Goal: Task Accomplishment & Management: Manage account settings

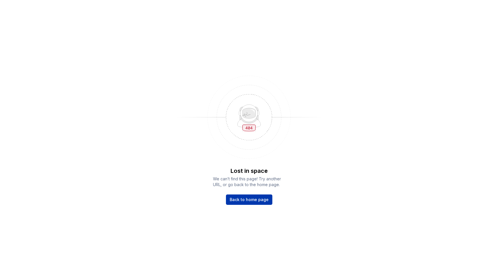
click at [261, 197] on span "Back to home page" at bounding box center [249, 200] width 39 height 6
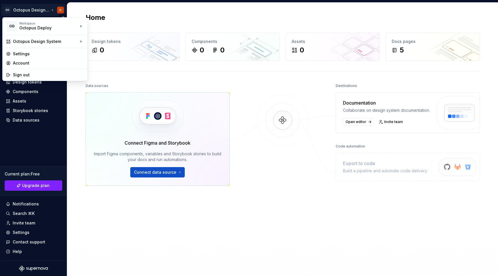
click at [44, 10] on html "OD Octopus Design System C Home Documentation Analytics Code automation Design …" at bounding box center [249, 138] width 498 height 276
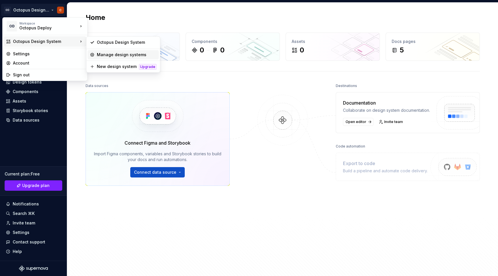
click at [113, 54] on div "Manage design systems" at bounding box center [127, 55] width 60 height 6
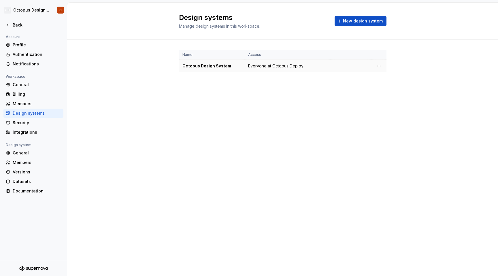
click at [268, 66] on span "Everyone at Octopus Deploy" at bounding box center [275, 66] width 55 height 6
click at [378, 67] on html "OD Octopus Design System C Back Account Profile Authentication Notifications Wo…" at bounding box center [249, 138] width 498 height 276
click at [384, 76] on div "View members" at bounding box center [409, 77] width 66 height 9
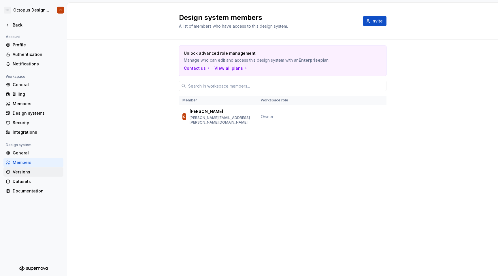
click at [28, 171] on div "Versions" at bounding box center [37, 172] width 48 height 6
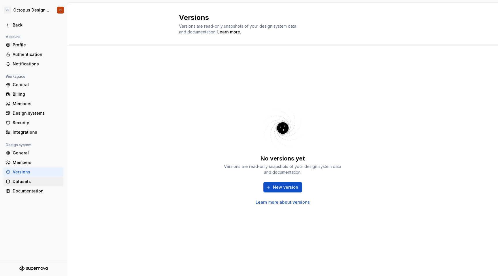
click at [25, 178] on div "Datasets" at bounding box center [33, 181] width 60 height 9
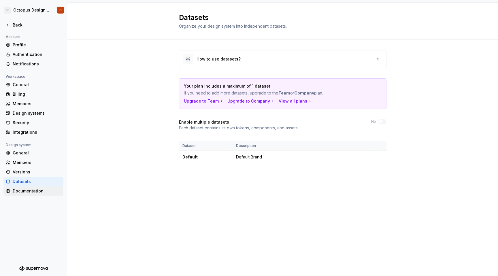
click at [25, 189] on div "Documentation" at bounding box center [37, 191] width 48 height 6
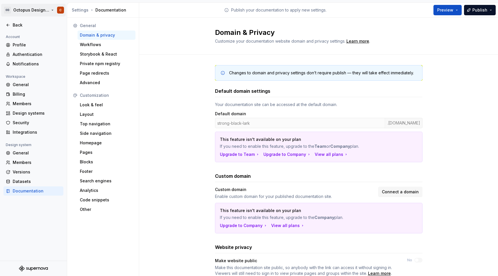
click at [34, 12] on html "OD Octopus Design System C Back Account Profile Authentication Notifications Wo…" at bounding box center [249, 138] width 498 height 276
click at [31, 226] on html "OD Octopus Design System C Back Account Profile Authentication Notifications Wo…" at bounding box center [249, 138] width 498 height 276
click at [20, 46] on div "Profile" at bounding box center [37, 45] width 48 height 6
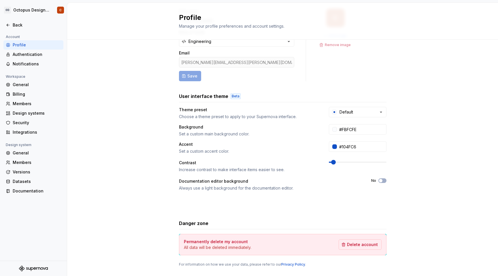
scroll to position [54, 0]
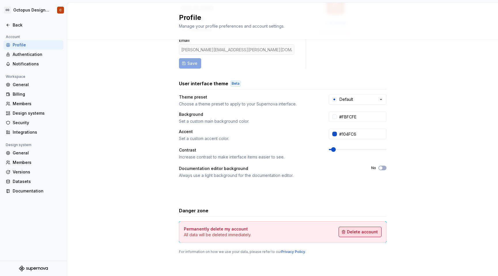
click at [361, 233] on span "Delete account" at bounding box center [362, 232] width 31 height 6
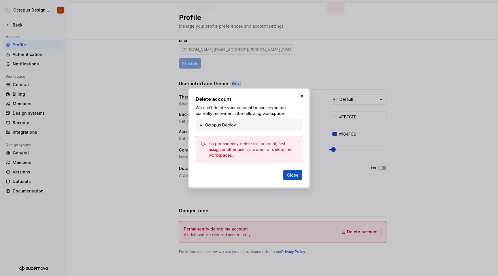
drag, startPoint x: 228, startPoint y: 150, endPoint x: 278, endPoint y: 150, distance: 49.8
click at [278, 150] on div "To permanently delete this account, first assign another user as owner, or dele…" at bounding box center [253, 149] width 89 height 17
click at [295, 178] on button "Close" at bounding box center [292, 175] width 19 height 10
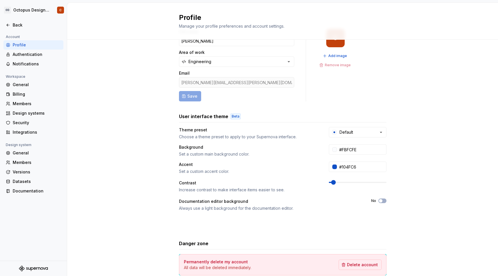
scroll to position [0, 0]
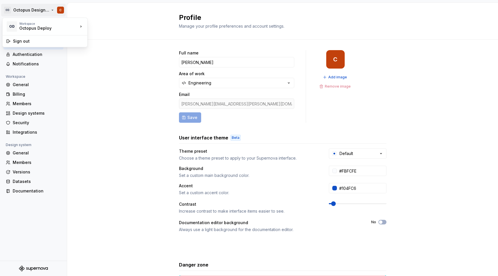
click at [26, 7] on html "OD Octopus Design System C Back Account Profile Authentication Notifications Wo…" at bounding box center [249, 138] width 498 height 276
click at [51, 27] on div "Octopus Deploy" at bounding box center [43, 28] width 49 height 6
click at [127, 111] on html "OD Octopus Design System C Back Account Profile Authentication Notifications Wo…" at bounding box center [249, 138] width 498 height 276
click at [16, 23] on div "Back" at bounding box center [37, 25] width 48 height 6
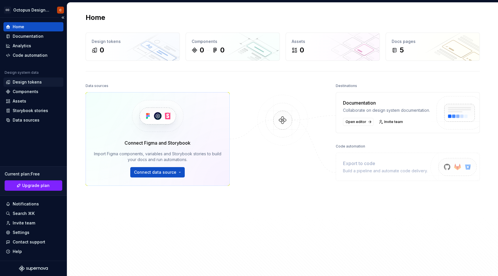
click at [27, 83] on div "Design tokens" at bounding box center [27, 82] width 29 height 6
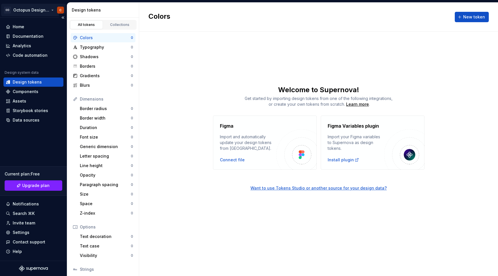
click at [43, 8] on html "OD Octopus Design System C Home Documentation Analytics Code automation Design …" at bounding box center [249, 138] width 498 height 276
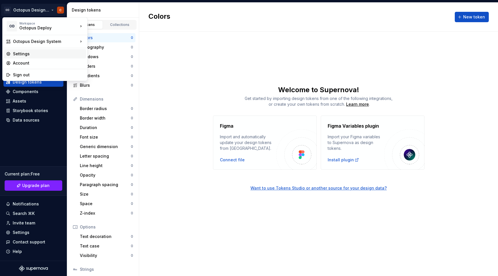
click at [48, 54] on div "Settings" at bounding box center [48, 54] width 71 height 6
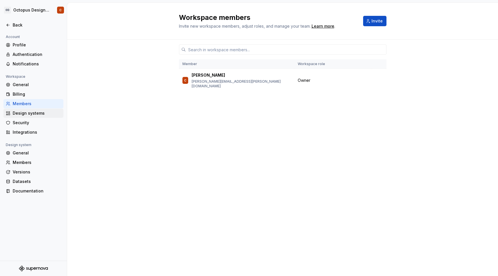
click at [43, 115] on div "Design systems" at bounding box center [37, 113] width 48 height 6
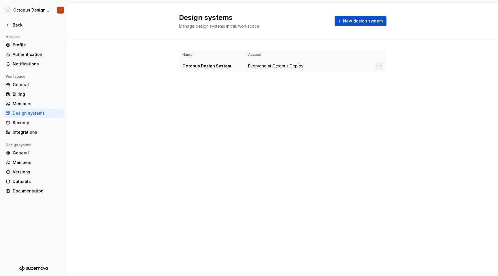
click at [379, 65] on html "OD Octopus Design System C Back Account Profile Authentication Notifications Wo…" at bounding box center [249, 138] width 498 height 276
click at [392, 89] on div "Design system settings" at bounding box center [409, 86] width 66 height 9
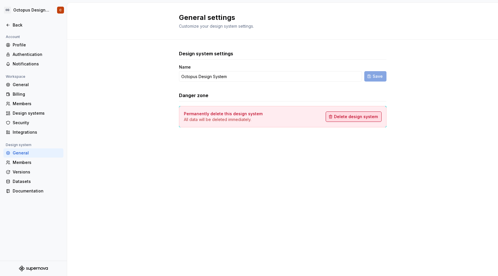
click at [348, 119] on span "Delete design system" at bounding box center [356, 117] width 44 height 6
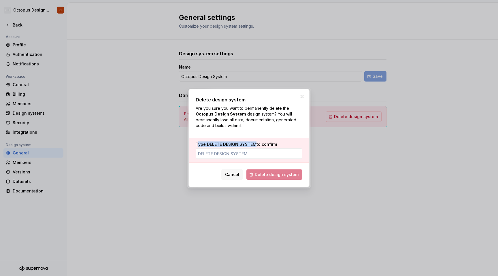
drag, startPoint x: 197, startPoint y: 145, endPoint x: 254, endPoint y: 145, distance: 56.8
click at [254, 145] on label "Type DELETE DESIGN SYSTEM to confirm" at bounding box center [236, 144] width 81 height 6
click at [253, 134] on div "Delete design system Are you sure you want to permanently delete the Octopus De…" at bounding box center [249, 138] width 107 height 84
click at [303, 97] on button "button" at bounding box center [302, 96] width 8 height 8
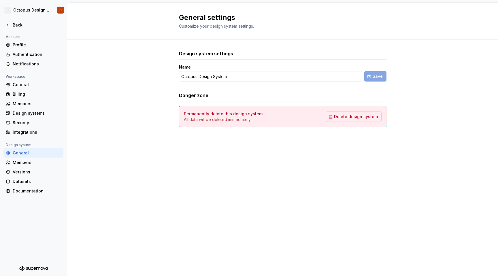
click at [99, 97] on div "Design system settings Name Octopus Design System Save Danger zone Permanently …" at bounding box center [282, 94] width 431 height 109
click at [27, 113] on div "Design systems" at bounding box center [37, 113] width 48 height 6
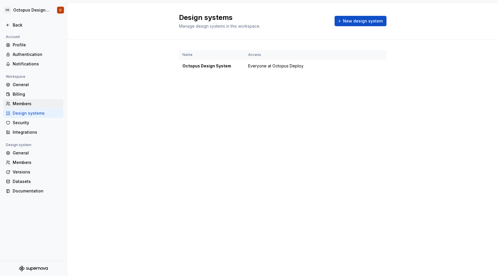
click at [16, 104] on div "Members" at bounding box center [37, 104] width 48 height 6
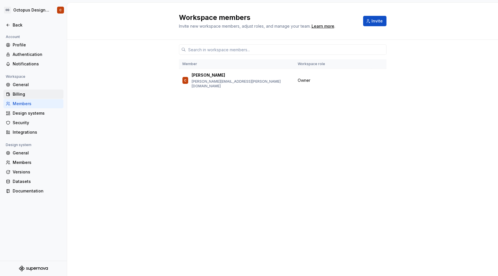
click at [14, 95] on div "Billing" at bounding box center [37, 94] width 48 height 6
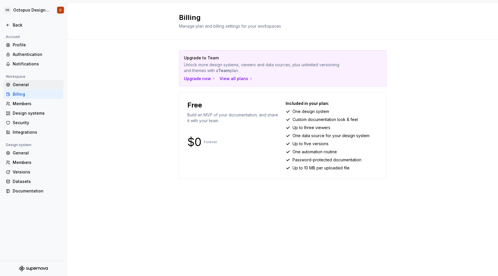
click at [15, 82] on div "General" at bounding box center [37, 85] width 48 height 6
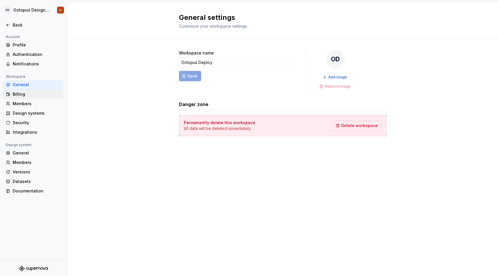
click at [17, 93] on div "Billing" at bounding box center [37, 94] width 48 height 6
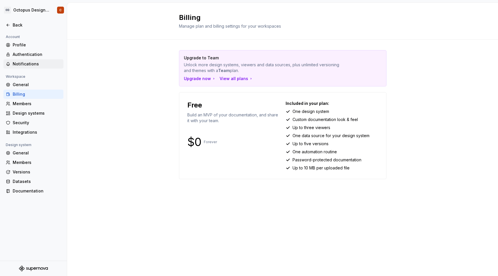
click at [19, 63] on div "Notifications" at bounding box center [37, 64] width 48 height 6
click at [17, 48] on div "Profile" at bounding box center [33, 44] width 60 height 9
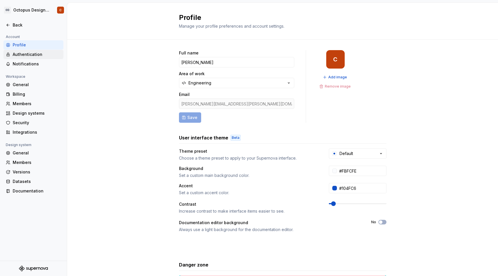
click at [16, 53] on div "Authentication" at bounding box center [37, 55] width 48 height 6
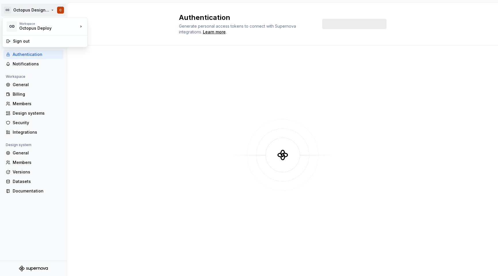
click at [25, 12] on html "OD Octopus Design System C Back Account Profile Authentication Notifications Wo…" at bounding box center [249, 138] width 498 height 276
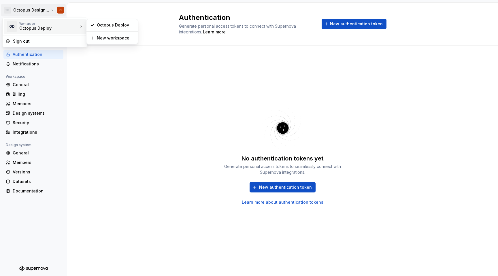
click at [103, 73] on html "OD Octopus Design System C Back Account Profile Authentication Notifications Wo…" at bounding box center [249, 138] width 498 height 276
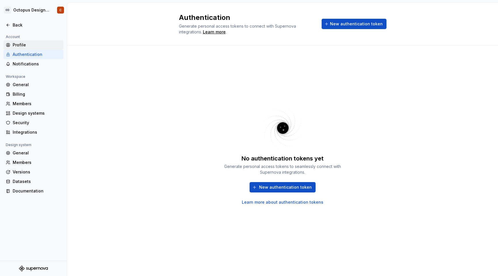
click at [22, 42] on div "Profile" at bounding box center [37, 45] width 48 height 6
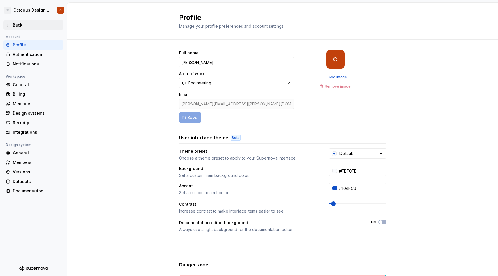
click at [12, 24] on div "Back" at bounding box center [33, 25] width 55 height 6
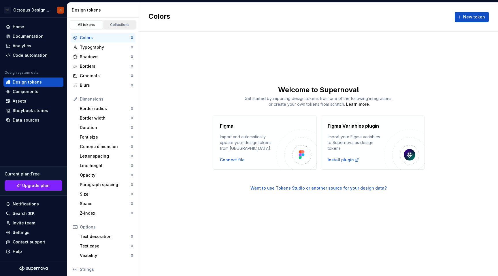
click at [120, 25] on div "Collections" at bounding box center [119, 24] width 29 height 5
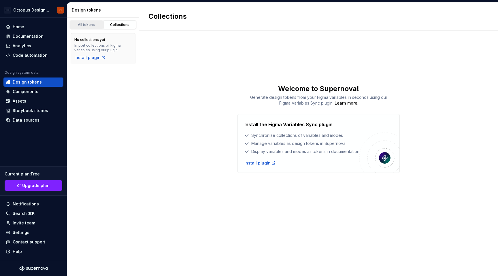
click at [89, 24] on div "All tokens" at bounding box center [86, 24] width 29 height 5
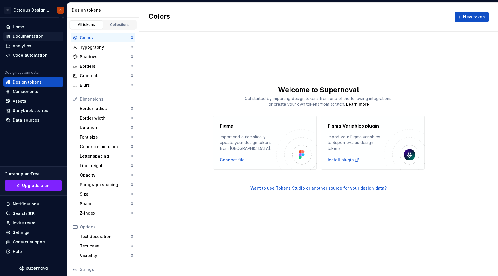
click at [29, 36] on div "Documentation" at bounding box center [28, 36] width 31 height 6
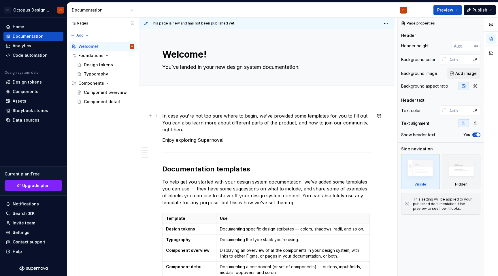
type textarea "*"
click at [23, 25] on div "Home" at bounding box center [19, 27] width 12 height 6
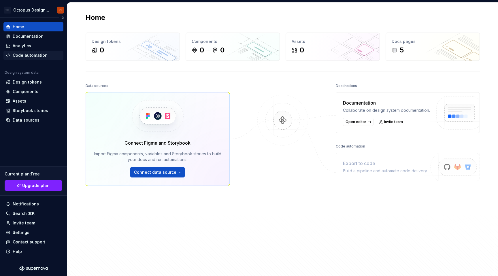
click at [29, 58] on div "Code automation" at bounding box center [33, 55] width 60 height 9
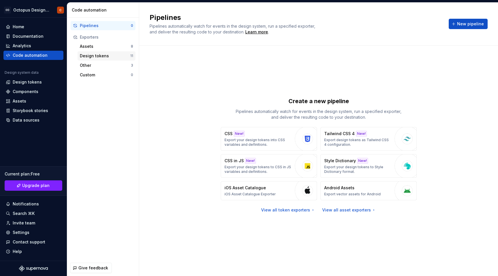
click at [98, 53] on div "Design tokens" at bounding box center [105, 56] width 50 height 6
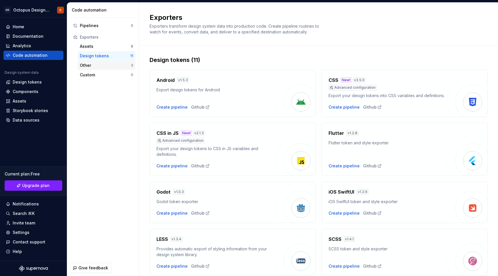
click at [84, 65] on div "Other" at bounding box center [105, 66] width 51 height 6
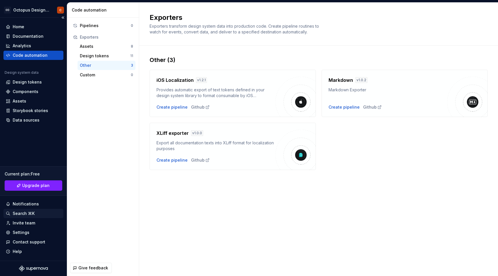
click at [18, 212] on div "Search ⌘K" at bounding box center [24, 214] width 22 height 6
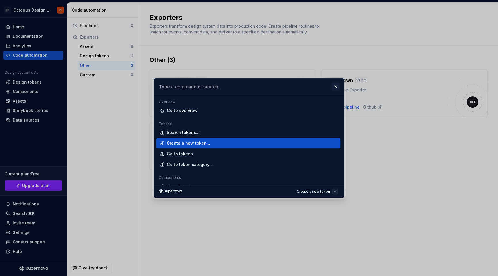
click at [335, 88] on button "button" at bounding box center [336, 87] width 8 height 8
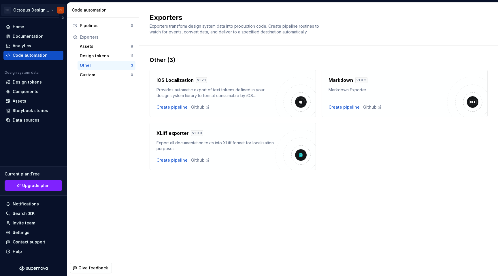
click at [44, 8] on html "OD Octopus Design System C Home Documentation Analytics Code automation Design …" at bounding box center [249, 138] width 498 height 276
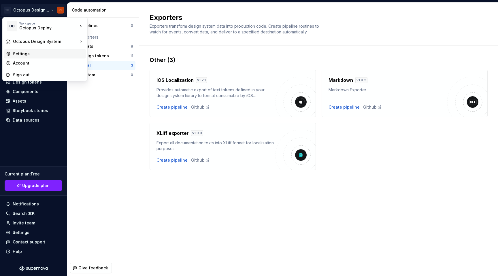
click at [34, 56] on div "Settings" at bounding box center [48, 54] width 71 height 6
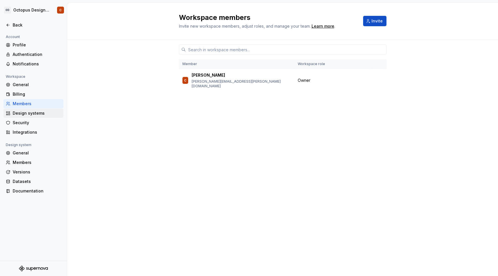
click at [38, 115] on div "Design systems" at bounding box center [37, 113] width 48 height 6
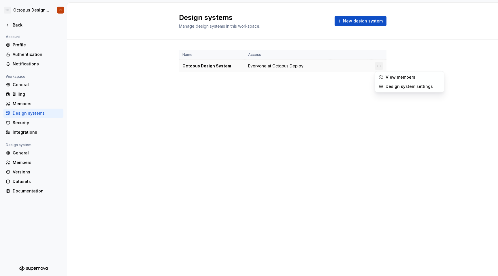
click at [381, 66] on html "OD Octopus Design System C Back Account Profile Authentication Notifications Wo…" at bounding box center [249, 138] width 498 height 276
click at [392, 87] on div "Design system settings" at bounding box center [413, 87] width 55 height 6
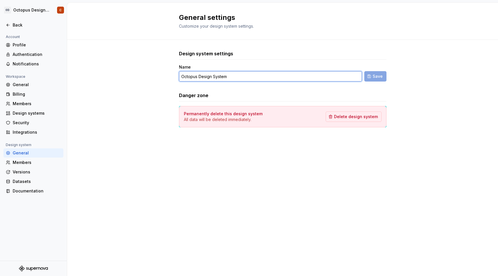
click at [244, 73] on input "Octopus Design System" at bounding box center [270, 76] width 183 height 10
drag, startPoint x: 251, startPoint y: 78, endPoint x: 157, endPoint y: 76, distance: 94.0
click at [157, 76] on div "Design system settings Name Octopus Design System Save Danger zone Permanently …" at bounding box center [282, 94] width 431 height 109
click at [169, 217] on div "General settings Customize your design system settings. Design system settings …" at bounding box center [282, 139] width 431 height 273
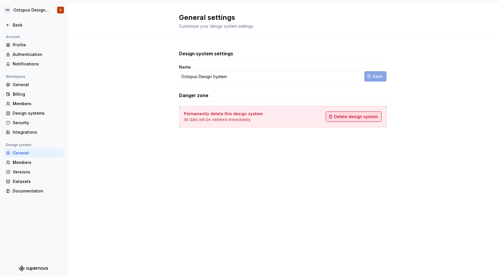
click at [339, 113] on button "Delete design system" at bounding box center [354, 117] width 56 height 10
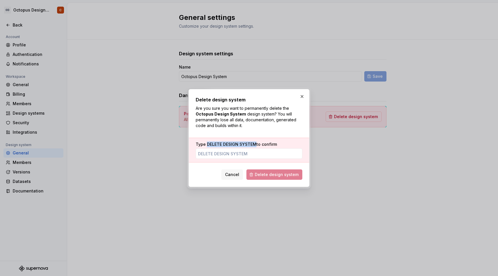
drag, startPoint x: 207, startPoint y: 144, endPoint x: 256, endPoint y: 145, distance: 48.4
click at [256, 145] on label "Type DELETE DESIGN SYSTEM to confirm" at bounding box center [236, 144] width 81 height 6
copy span "DELETE DESIGN SYSTEM"
click at [235, 154] on input "Type DELETE DESIGN SYSTEM to confirm" at bounding box center [249, 153] width 107 height 10
paste input "DELETE DESIGN SYSTEM"
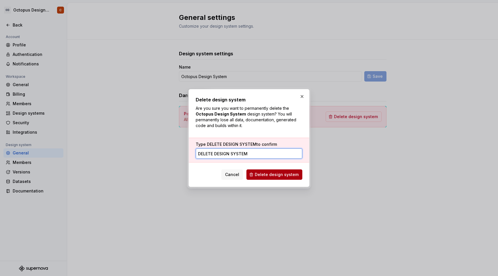
type input "DELETE DESIGN SYSTEM"
click at [274, 176] on span "Delete design system" at bounding box center [277, 175] width 44 height 6
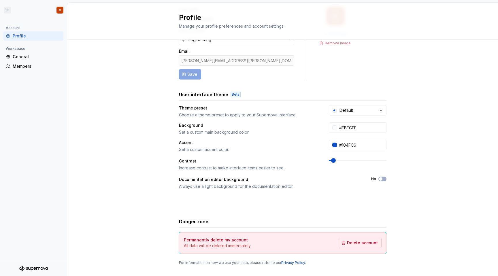
scroll to position [54, 0]
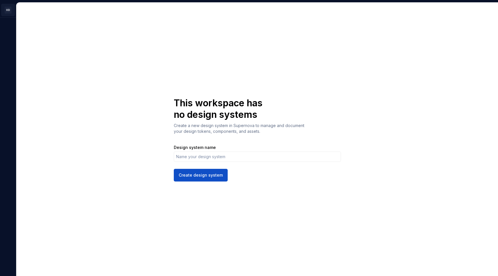
click at [10, 11] on html "OD C This workspace has no design systems Create a new design system in Superno…" at bounding box center [249, 138] width 498 height 276
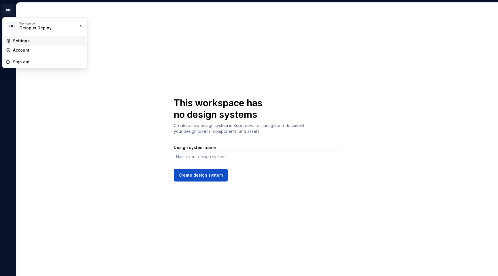
click at [27, 40] on div "Settings" at bounding box center [48, 41] width 71 height 6
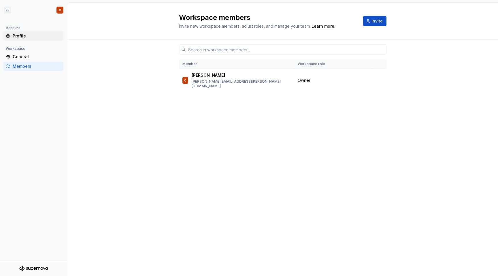
click at [25, 34] on div "Profile" at bounding box center [37, 36] width 48 height 6
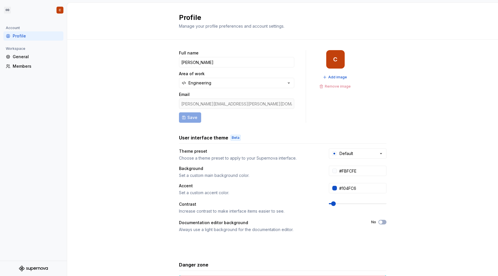
scroll to position [54, 0]
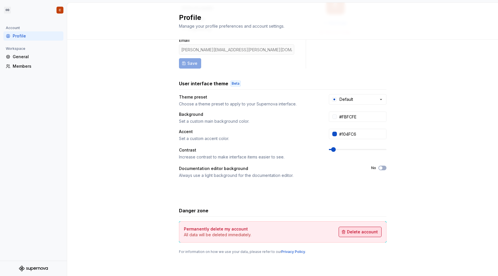
click at [351, 233] on span "Delete account" at bounding box center [362, 232] width 31 height 6
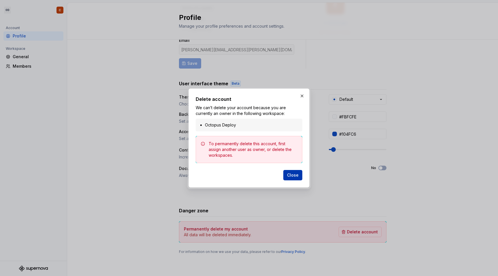
click at [297, 178] on button "Close" at bounding box center [292, 175] width 19 height 10
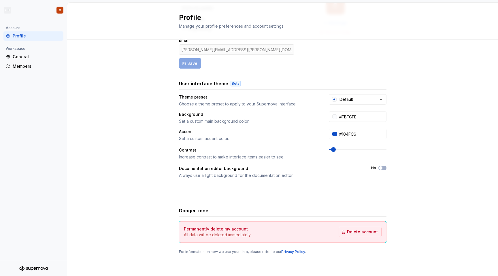
scroll to position [0, 0]
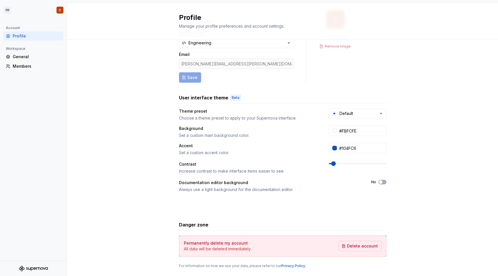
scroll to position [54, 0]
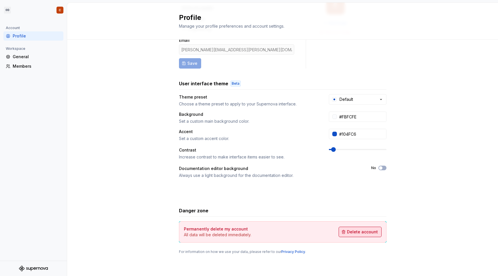
click at [347, 232] on button "Delete account" at bounding box center [360, 232] width 43 height 10
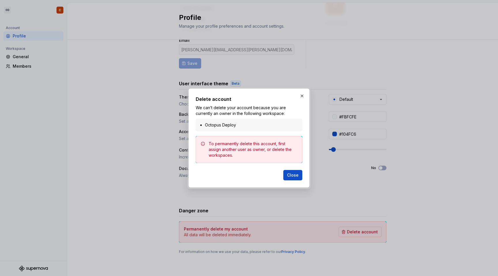
click at [297, 97] on h2 "Delete account" at bounding box center [249, 99] width 107 height 7
click at [300, 96] on button "button" at bounding box center [302, 96] width 8 height 8
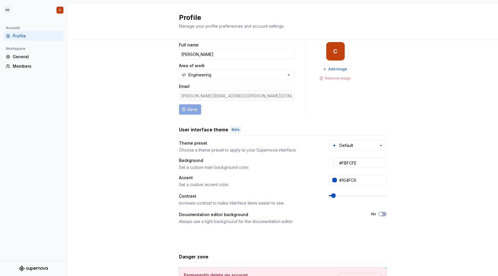
scroll to position [0, 0]
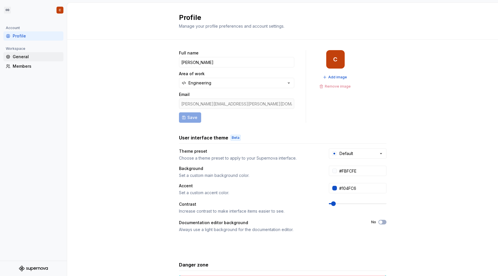
click at [24, 58] on div "General" at bounding box center [37, 57] width 48 height 6
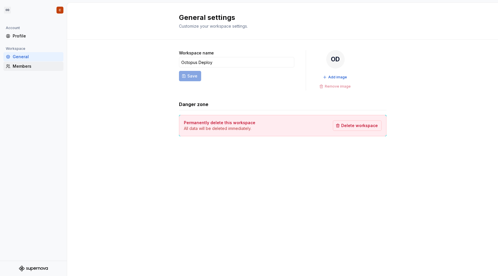
click at [30, 69] on div "Members" at bounding box center [37, 66] width 48 height 6
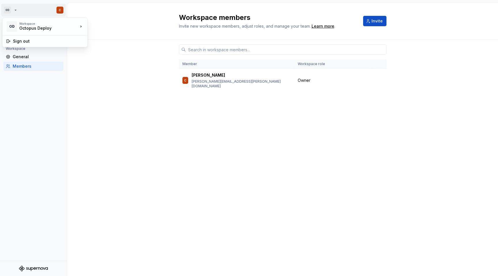
click at [60, 9] on html "OD C Account Profile Workspace General Members Workspace members Invite new wor…" at bounding box center [249, 138] width 498 height 276
click at [99, 26] on div "Octopus Deploy" at bounding box center [115, 25] width 37 height 6
click at [62, 11] on html "OD C Account Profile Workspace General Members Workspace members Invite new wor…" at bounding box center [249, 138] width 498 height 276
click at [39, 42] on div "Sign out" at bounding box center [48, 41] width 71 height 6
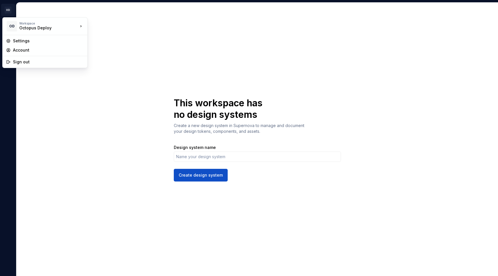
click at [9, 11] on html "OD C This workspace has no design systems Create a new design system in Superno…" at bounding box center [249, 138] width 498 height 276
click at [30, 41] on div "Settings" at bounding box center [48, 41] width 71 height 6
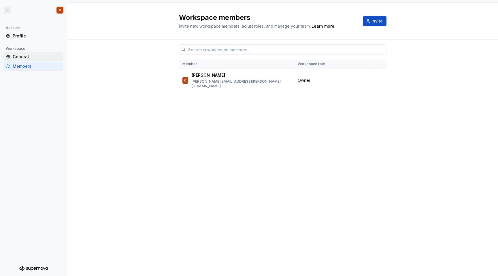
click at [19, 56] on div "General" at bounding box center [37, 57] width 48 height 6
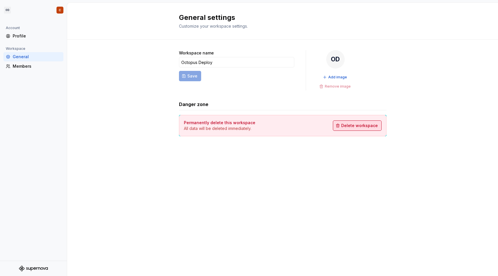
click at [354, 126] on span "Delete workspace" at bounding box center [359, 126] width 37 height 6
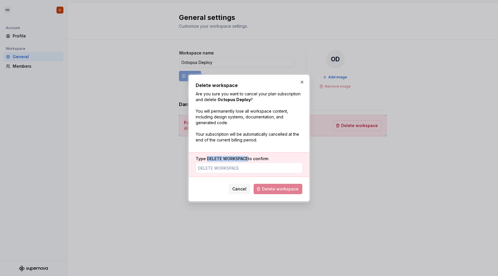
drag, startPoint x: 207, startPoint y: 158, endPoint x: 247, endPoint y: 159, distance: 40.1
click at [247, 159] on span "DELETE WORKSPACE" at bounding box center [227, 158] width 41 height 5
copy span "DELETE WORKSPACE"
click at [226, 175] on div "Type DELETE WORKSPACE to confirm" at bounding box center [249, 164] width 120 height 25
click at [212, 167] on input "Type DELETE WORKSPACE to confirm" at bounding box center [249, 168] width 107 height 10
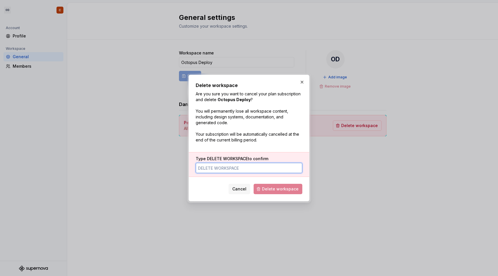
paste input "DELETE WORKSPACE"
type input "DELETE WORKSPACE"
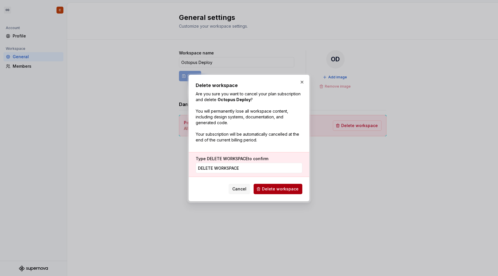
click at [278, 190] on span "Delete workspace" at bounding box center [280, 189] width 37 height 6
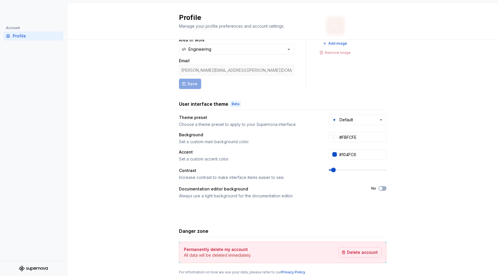
scroll to position [54, 0]
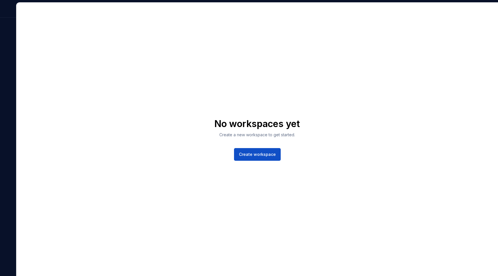
click at [112, 78] on div "No workspaces yet Create a new workspace to get started. Create workspace" at bounding box center [256, 139] width 481 height 273
click at [10, 4] on div at bounding box center [8, 10] width 16 height 15
click at [11, 18] on div at bounding box center [8, 139] width 16 height 274
click at [10, 15] on div at bounding box center [8, 10] width 16 height 15
click at [119, 20] on div "No workspaces yet Create a new workspace to get started. Create workspace" at bounding box center [256, 139] width 481 height 273
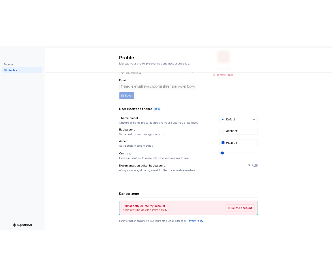
scroll to position [54, 0]
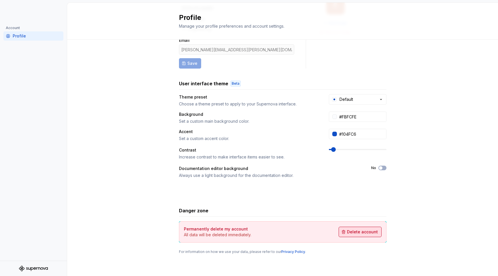
click at [352, 230] on span "Delete account" at bounding box center [362, 232] width 31 height 6
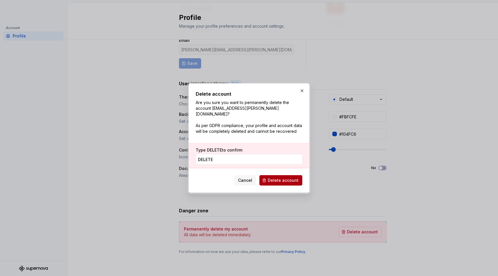
type input "DELETE"
click at [283, 178] on span "Delete account" at bounding box center [283, 180] width 31 height 6
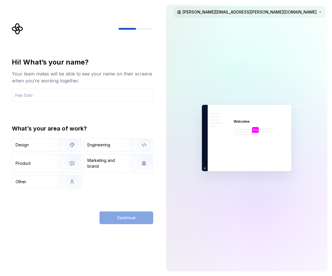
click at [290, 9] on html "Hi! What’s your name? Your team mates will be able to see your name on their sc…" at bounding box center [166, 138] width 332 height 276
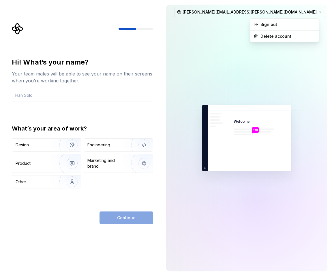
click at [203, 54] on html "Hi! What’s your name? Your team mates will be able to see your name on their sc…" at bounding box center [166, 138] width 332 height 276
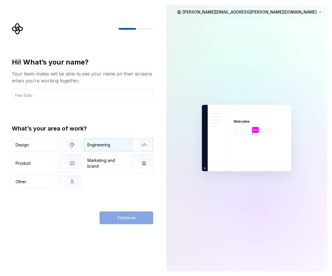
click at [125, 144] on img "button" at bounding box center [140, 145] width 37 height 39
click at [64, 94] on input "text" at bounding box center [82, 95] width 141 height 13
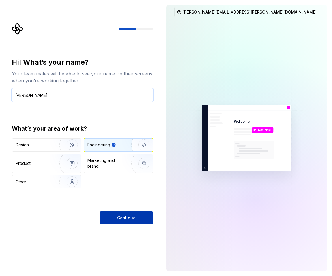
type input "[PERSON_NAME]"
click at [126, 218] on span "Continue" at bounding box center [126, 218] width 18 height 6
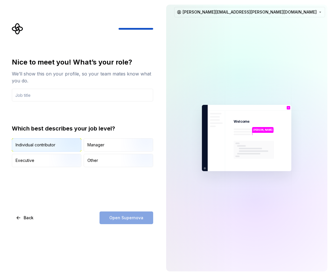
click at [40, 139] on div "Individual contributor" at bounding box center [46, 145] width 69 height 13
click at [124, 218] on div "Open Supernova" at bounding box center [126, 217] width 54 height 13
click at [26, 98] on input "text" at bounding box center [82, 95] width 141 height 13
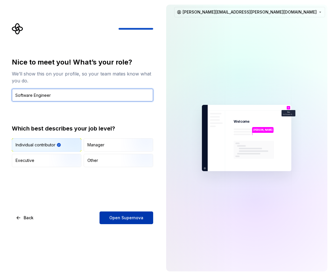
type input "Software Engineer"
click at [115, 215] on span "Open Supernova" at bounding box center [126, 218] width 34 height 6
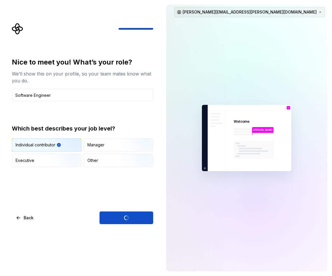
click at [314, 11] on html "Nice to meet you! What’s your role? We’ll show this on your profile, so your te…" at bounding box center [166, 138] width 332 height 276
click at [214, 8] on html "Nice to meet you! What’s your role? We’ll show this on your profile, so your te…" at bounding box center [166, 138] width 332 height 276
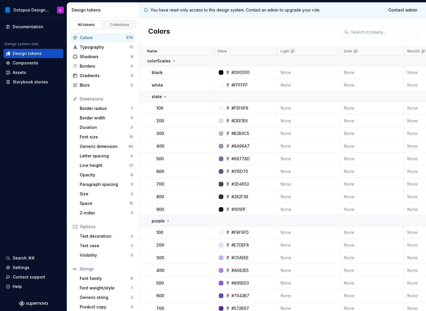
scroll to position [4, 0]
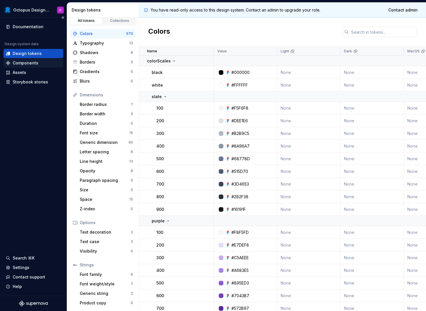
click at [27, 63] on div "Components" at bounding box center [26, 63] width 26 height 6
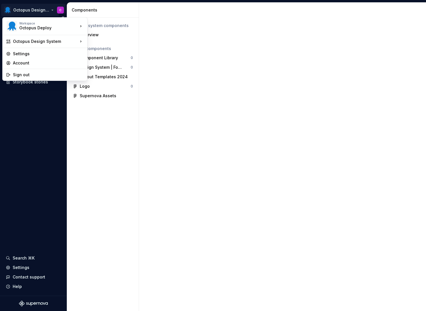
click at [39, 9] on html "Octopus Design System C Documentation Design system data Design tokens Componen…" at bounding box center [213, 155] width 426 height 311
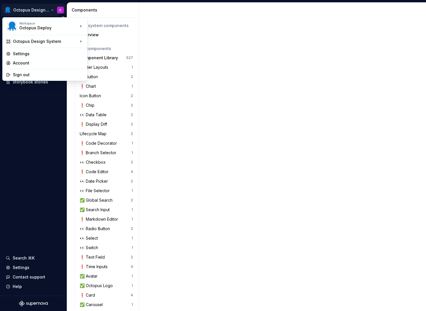
click at [29, 129] on html "Octopus Design System C Documentation Design system data Design tokens Componen…" at bounding box center [213, 155] width 426 height 311
